Goal: Book appointment/travel/reservation

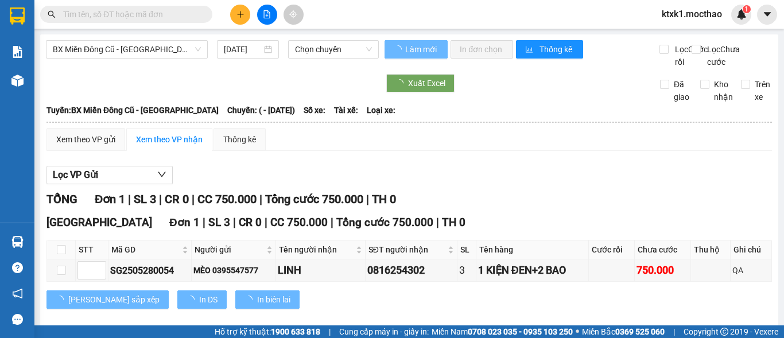
type input "[DATE]"
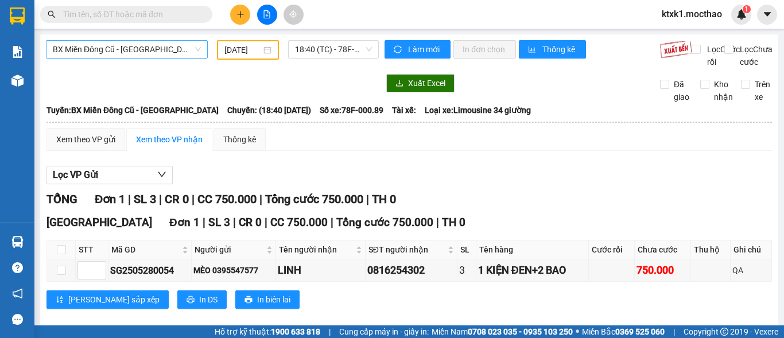
click at [142, 47] on span "BX Miền Đông Cũ - [GEOGRAPHIC_DATA]" at bounding box center [127, 49] width 148 height 17
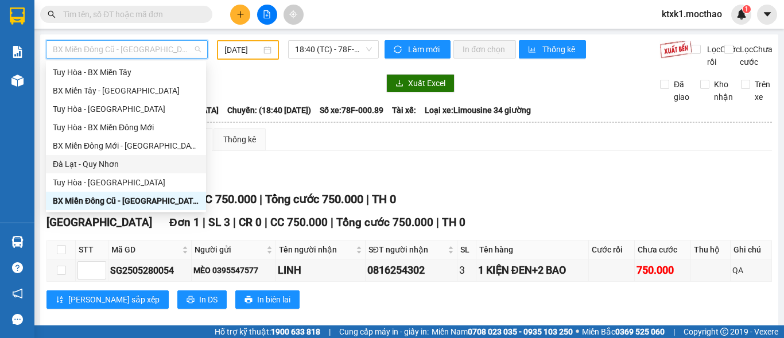
scroll to position [252, 0]
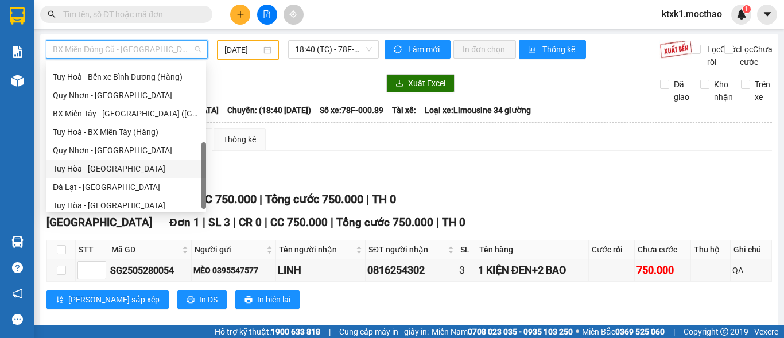
click at [112, 170] on div "Tuy Hòa - [GEOGRAPHIC_DATA]" at bounding box center [126, 168] width 146 height 13
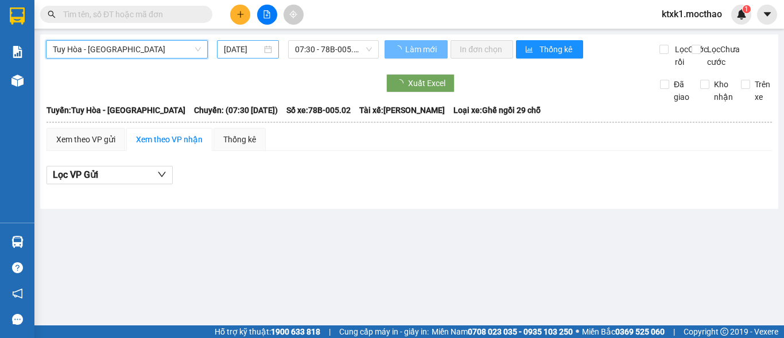
click at [246, 47] on input "[DATE]" at bounding box center [243, 49] width 38 height 13
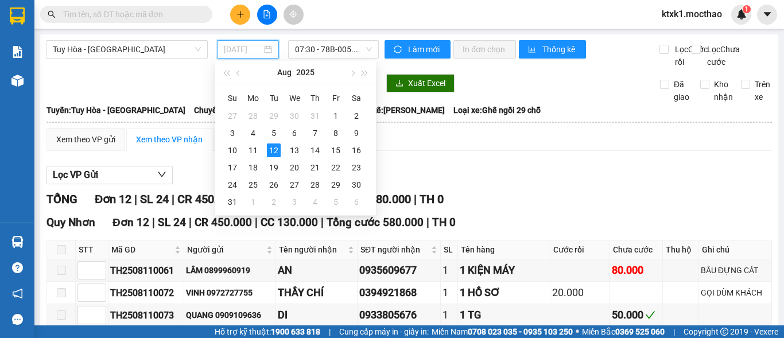
type input "[DATE]"
click at [272, 149] on div "12" at bounding box center [274, 150] width 14 height 14
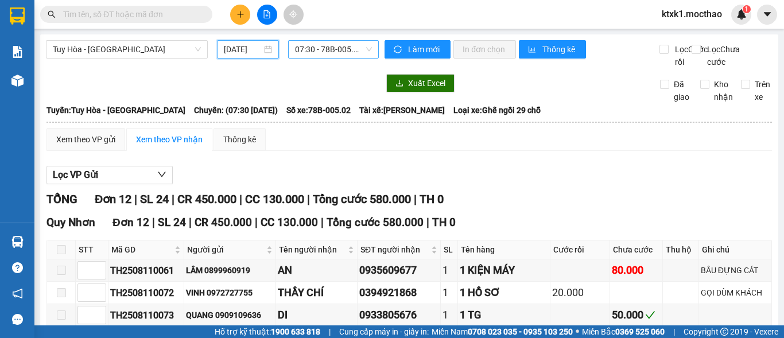
click at [314, 50] on span "07:30 - 78B-005.02" at bounding box center [333, 49] width 77 height 17
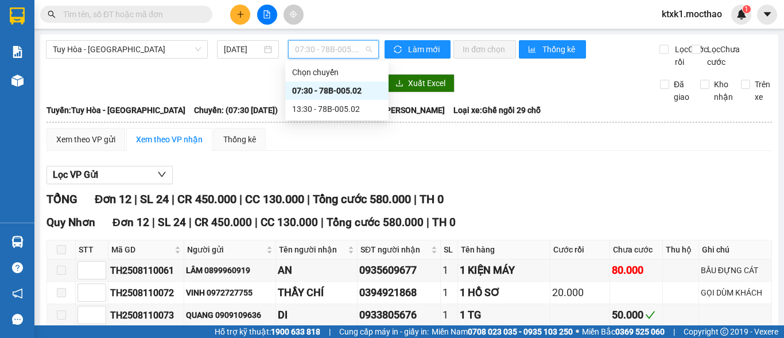
click at [325, 90] on div "07:30 - 78B-005.02" at bounding box center [337, 90] width 90 height 13
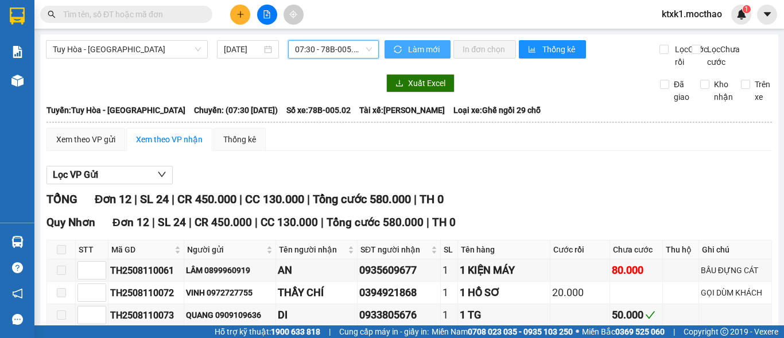
click at [413, 46] on span "Làm mới" at bounding box center [424, 49] width 33 height 13
click at [97, 43] on span "Tuy Hòa - [GEOGRAPHIC_DATA]" at bounding box center [127, 49] width 148 height 17
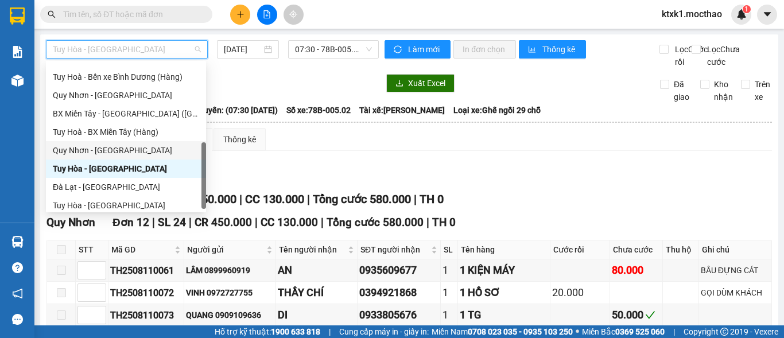
click at [113, 149] on div "Quy Nhơn - [GEOGRAPHIC_DATA]" at bounding box center [126, 150] width 146 height 13
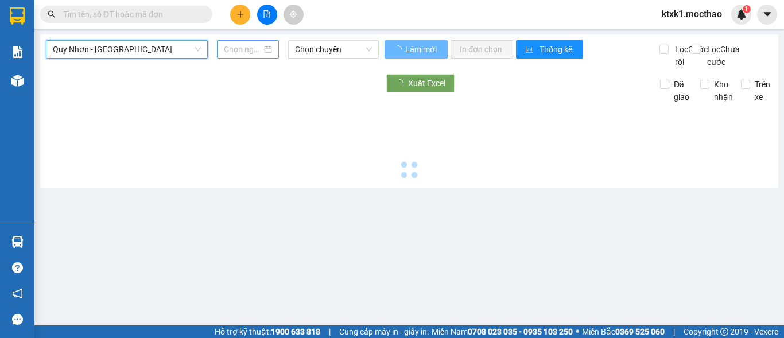
type input "[DATE]"
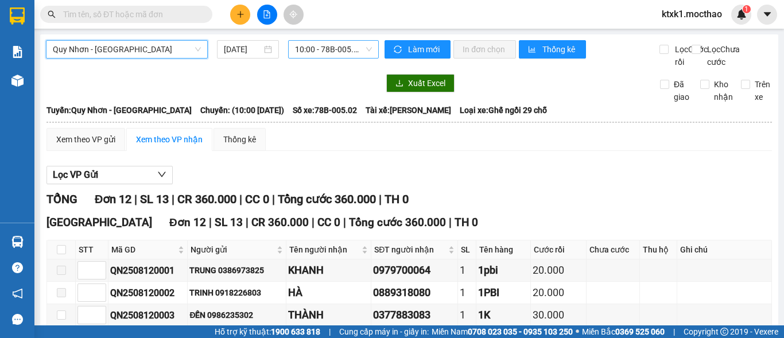
drag, startPoint x: 323, startPoint y: 46, endPoint x: 327, endPoint y: 51, distance: 6.5
click at [324, 46] on span "10:00 - 78B-005.02" at bounding box center [333, 49] width 77 height 17
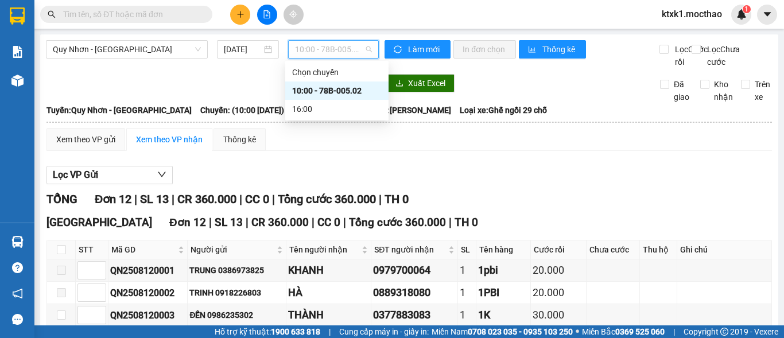
click at [336, 90] on div "10:00 - 78B-005.02" at bounding box center [337, 90] width 90 height 13
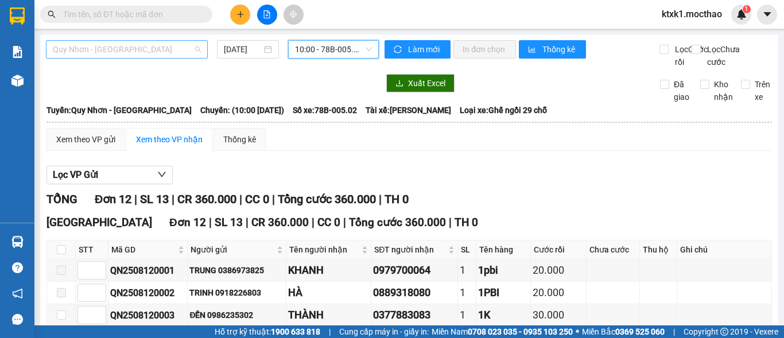
click at [130, 46] on span "Quy Nhơn - [GEOGRAPHIC_DATA]" at bounding box center [127, 49] width 148 height 17
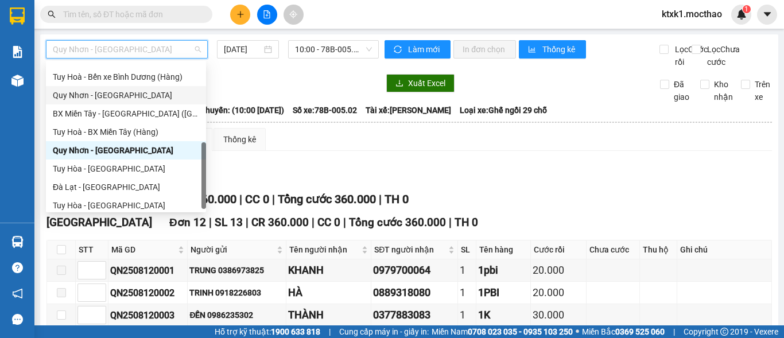
click at [108, 97] on div "Quy Nhơn - [GEOGRAPHIC_DATA]" at bounding box center [126, 95] width 146 height 13
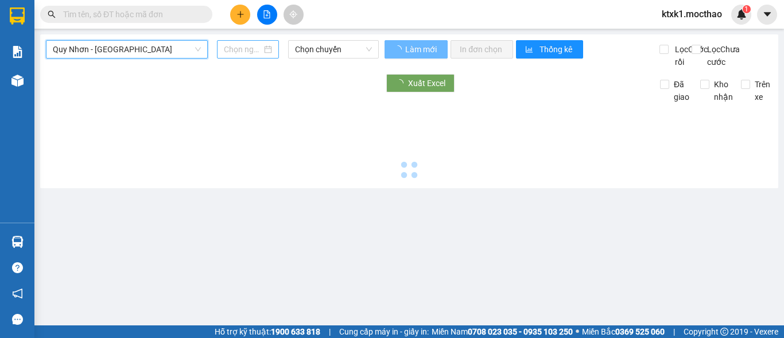
click at [239, 42] on div at bounding box center [248, 49] width 62 height 18
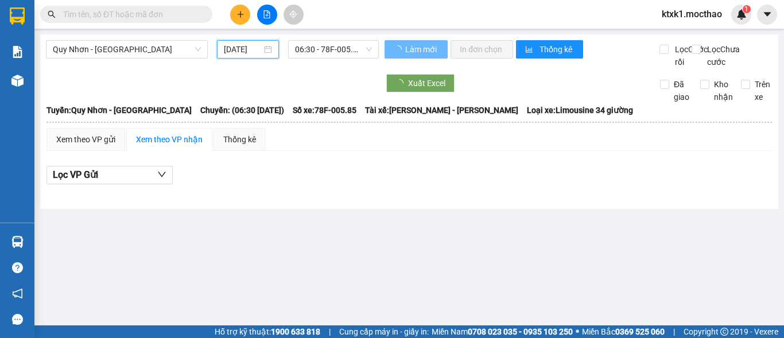
scroll to position [0, 3]
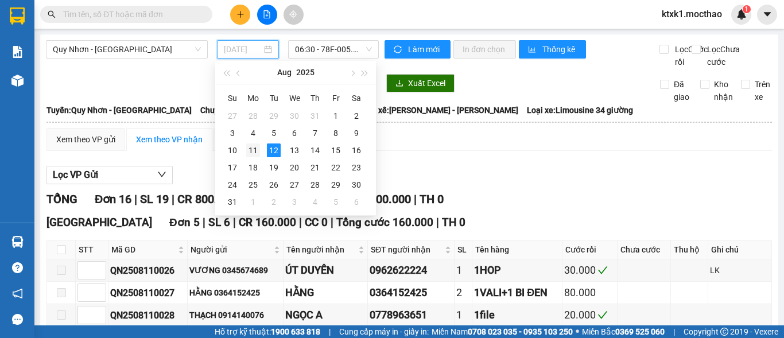
click at [254, 145] on div "11" at bounding box center [253, 150] width 14 height 14
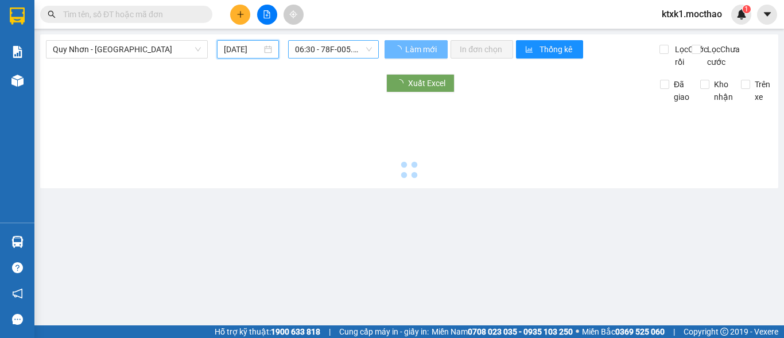
click at [311, 45] on span "06:30 - 78F-005.85" at bounding box center [333, 49] width 77 height 17
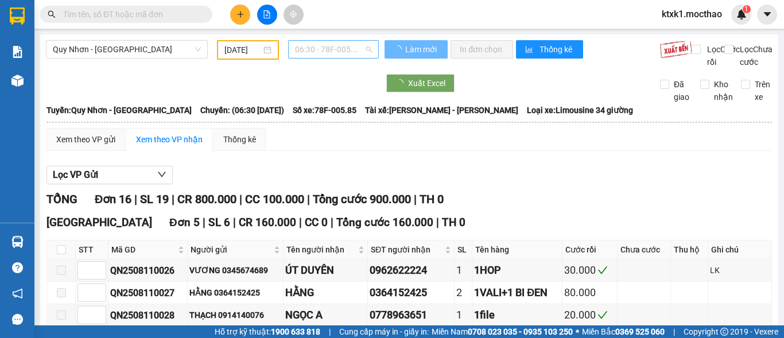
type input "[DATE]"
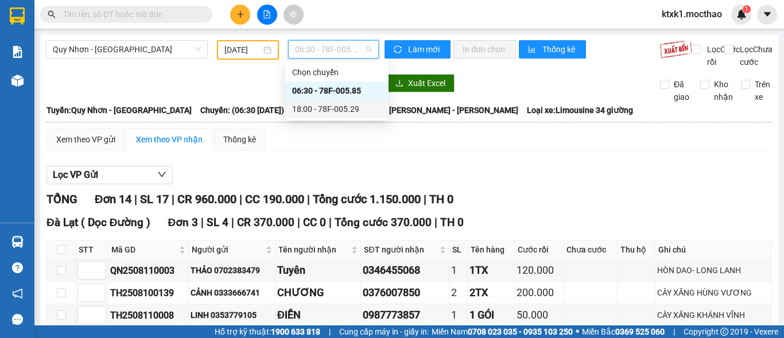
click at [314, 108] on div "18:00 - 78F-005.29" at bounding box center [337, 109] width 90 height 13
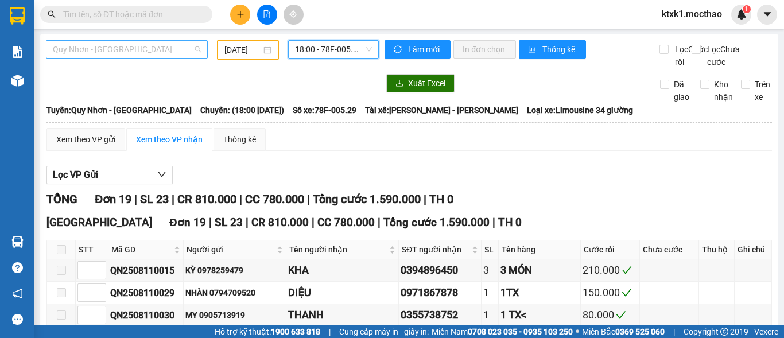
click at [115, 48] on span "Quy Nhơn - [GEOGRAPHIC_DATA]" at bounding box center [127, 49] width 148 height 17
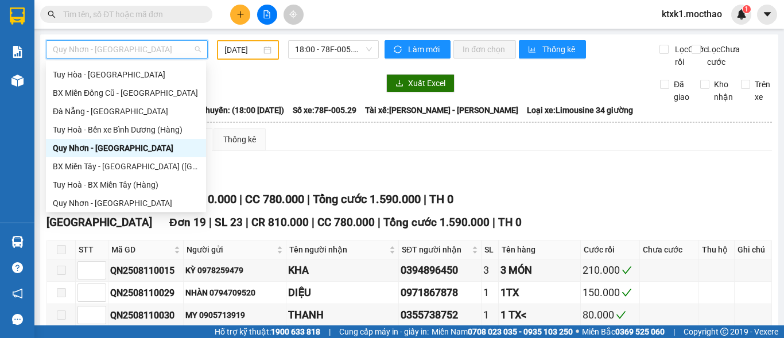
scroll to position [85, 0]
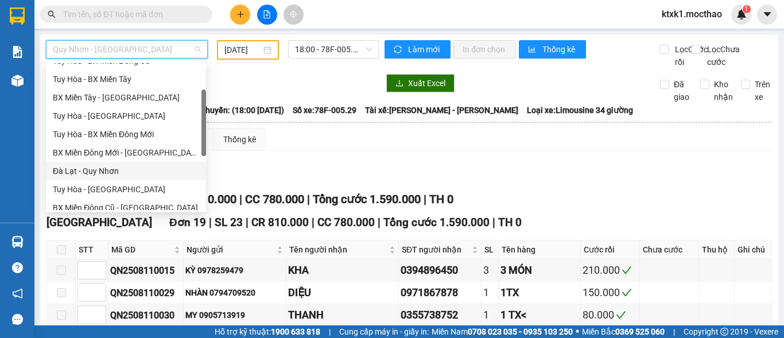
click at [91, 169] on div "Đà Lạt - Quy Nhơn" at bounding box center [126, 171] width 146 height 13
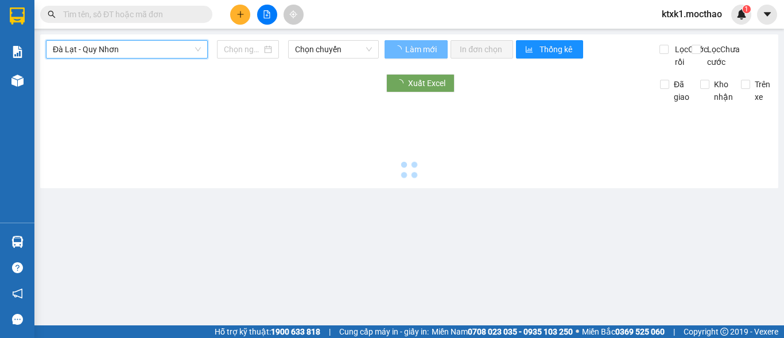
type input "[DATE]"
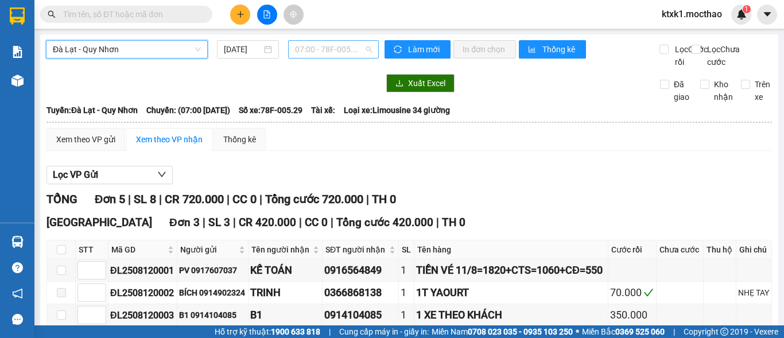
drag, startPoint x: 326, startPoint y: 46, endPoint x: 342, endPoint y: 98, distance: 54.1
click at [326, 46] on span "07:00 - 78F-005.29" at bounding box center [333, 49] width 77 height 17
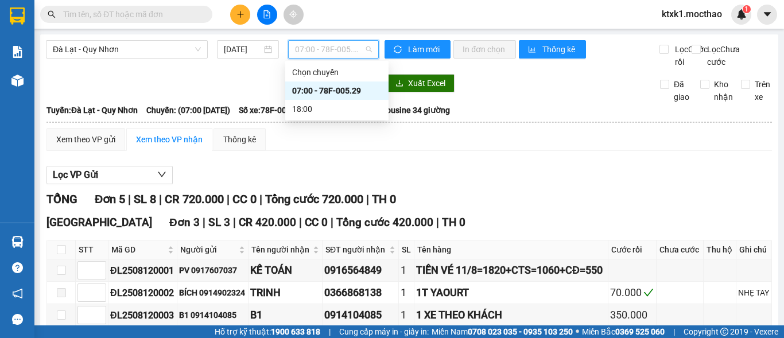
click at [344, 91] on div "07:00 - 78F-005.29" at bounding box center [337, 90] width 90 height 13
